Goal: Task Accomplishment & Management: Manage account settings

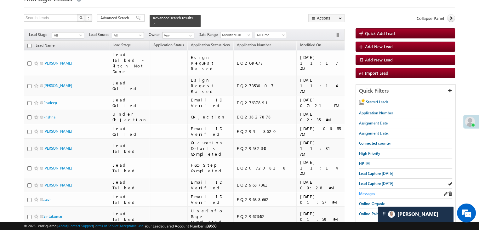
scroll to position [31, 0]
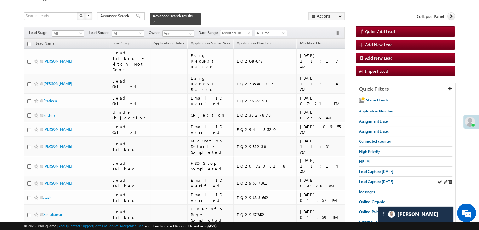
click at [376, 177] on div "Lead Capture [DATE]" at bounding box center [405, 182] width 93 height 10
click at [378, 183] on div "Lead Capture [DATE]" at bounding box center [405, 182] width 93 height 10
click at [373, 180] on span "Lead Capture [DATE]" at bounding box center [376, 181] width 34 height 5
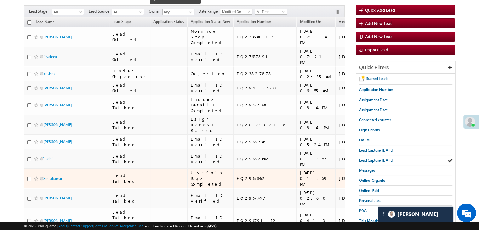
scroll to position [0, 0]
